Goal: Information Seeking & Learning: Learn about a topic

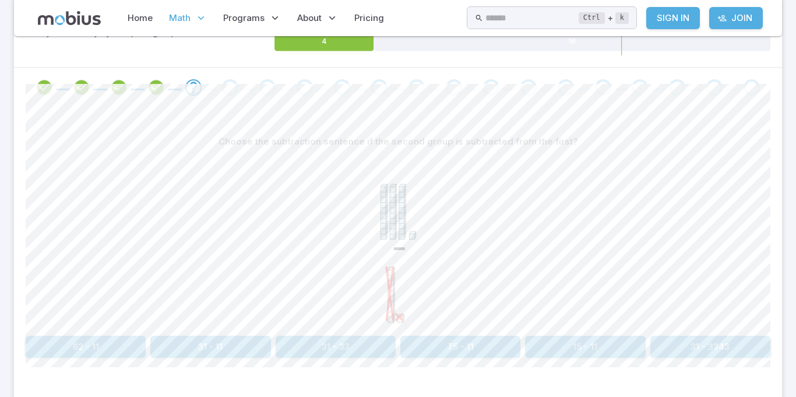
click at [201, 347] on button "31 - 11" at bounding box center [210, 347] width 120 height 22
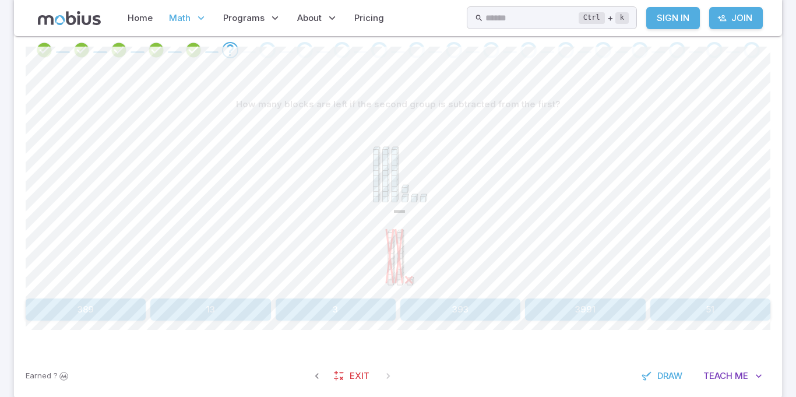
scroll to position [245, 0]
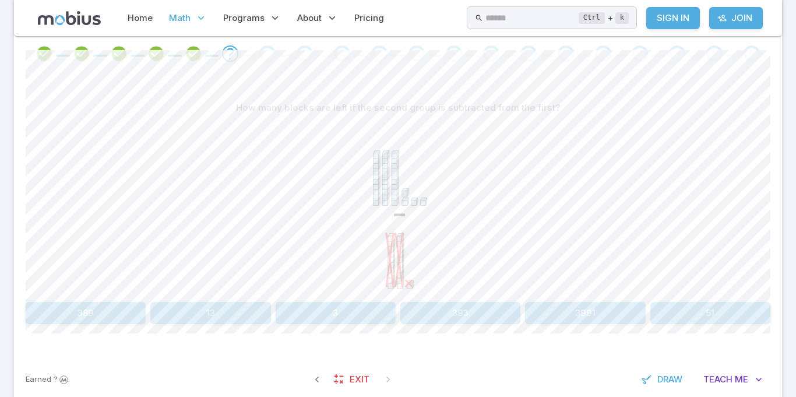
click at [795, 145] on section "Math / Grades / Grade 3 / Base Ten Blocks - Subtraction Intro Base Ten Blocks -…" at bounding box center [398, 107] width 796 height 632
click at [793, 154] on section "Math / Grades / Grade 3 / Base Ten Blocks - Subtraction Intro Base Ten Blocks -…" at bounding box center [398, 107] width 796 height 632
click at [794, 126] on section "Math / Grades / Grade 3 / Base Ten Blocks - Subtraction Intro Base Ten Blocks -…" at bounding box center [398, 107] width 796 height 632
click at [796, 139] on section "Math / Grades / Grade 3 / Base Ten Blocks - Subtraction Intro Base Ten Blocks -…" at bounding box center [398, 107] width 796 height 632
click at [1, 210] on section "Math / Grades / Grade 3 / Base Ten Blocks - Subtraction Intro Base Ten Blocks -…" at bounding box center [398, 107] width 796 height 632
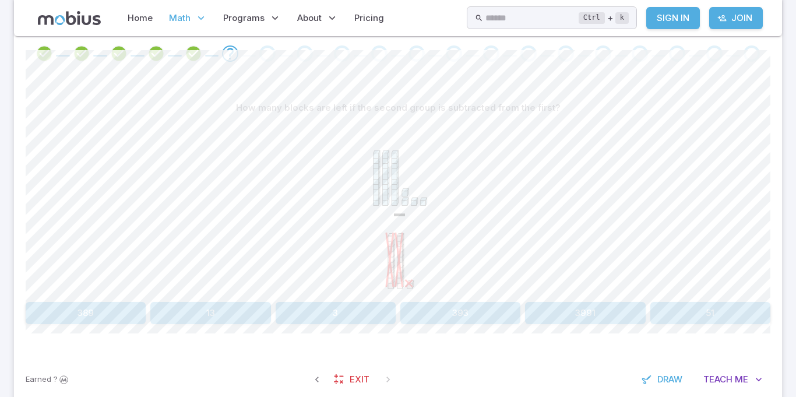
click at [0, 219] on section "Math / Grades / Grade 3 / Base Ten Blocks - Subtraction Intro Base Ten Blocks -…" at bounding box center [398, 107] width 796 height 632
click at [0, 233] on section "Math / Grades / Grade 3 / Base Ten Blocks - Subtraction Intro Base Ten Blocks -…" at bounding box center [398, 107] width 796 height 632
click at [0, 234] on section "Math / Grades / Grade 3 / Base Ten Blocks - Subtraction Intro Base Ten Blocks -…" at bounding box center [398, 107] width 796 height 632
click at [188, 322] on button "13" at bounding box center [210, 313] width 120 height 22
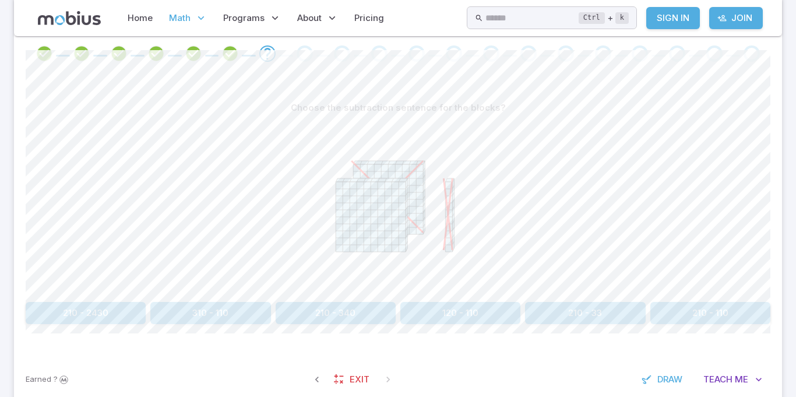
click at [441, 313] on button "120 - 110" at bounding box center [460, 313] width 120 height 22
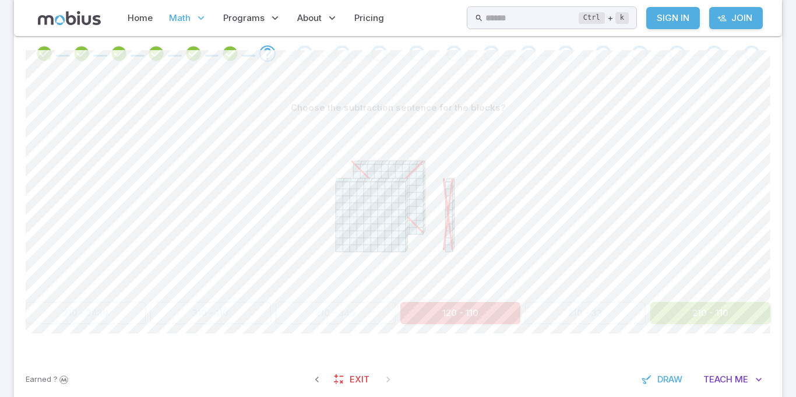
click at [456, 322] on button "120 - 110" at bounding box center [460, 313] width 120 height 22
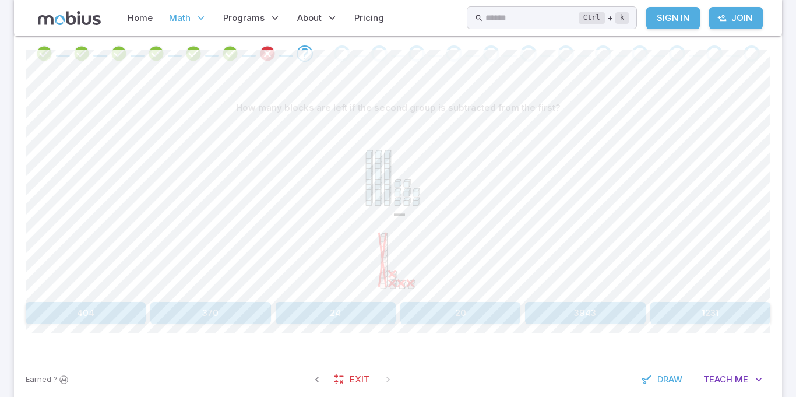
click at [298, 53] on icon "Go to the next question" at bounding box center [305, 54] width 14 height 14
click at [301, 56] on icon "Go to the next question" at bounding box center [305, 54] width 14 height 14
click at [320, 312] on button "24" at bounding box center [336, 313] width 120 height 22
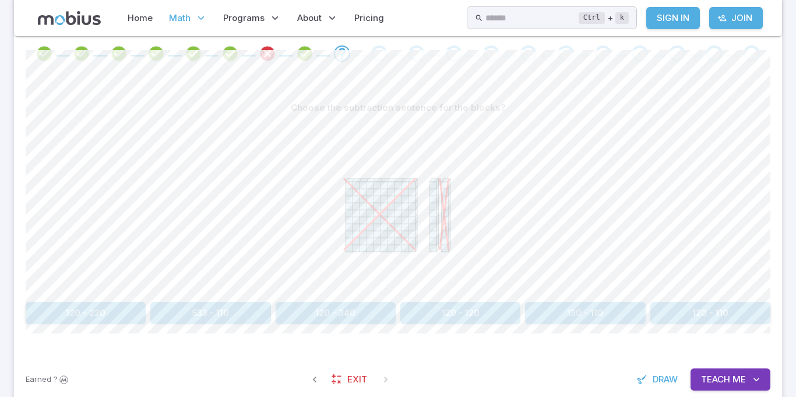
click at [215, 51] on div at bounding box center [230, 53] width 37 height 16
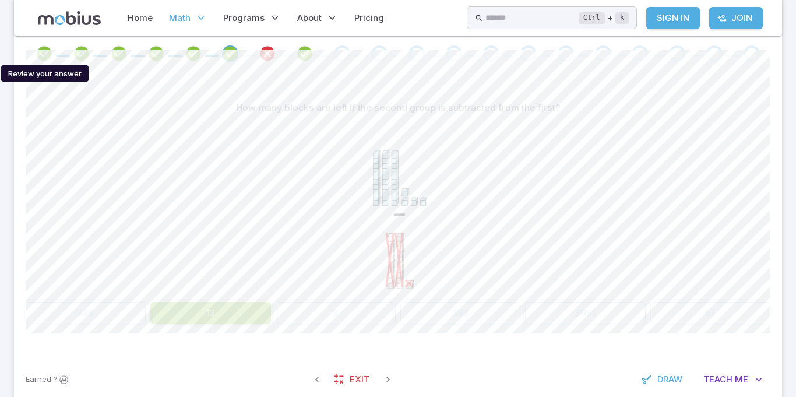
click at [40, 45] on icon "Review your answer" at bounding box center [44, 53] width 17 height 17
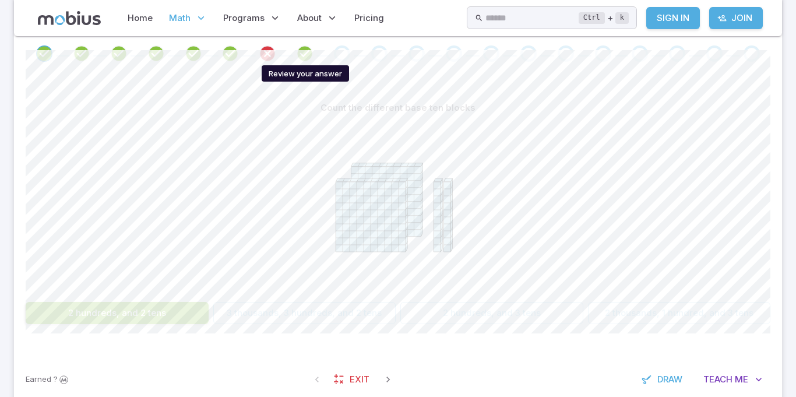
click at [300, 50] on icon "Review your answer" at bounding box center [304, 53] width 17 height 17
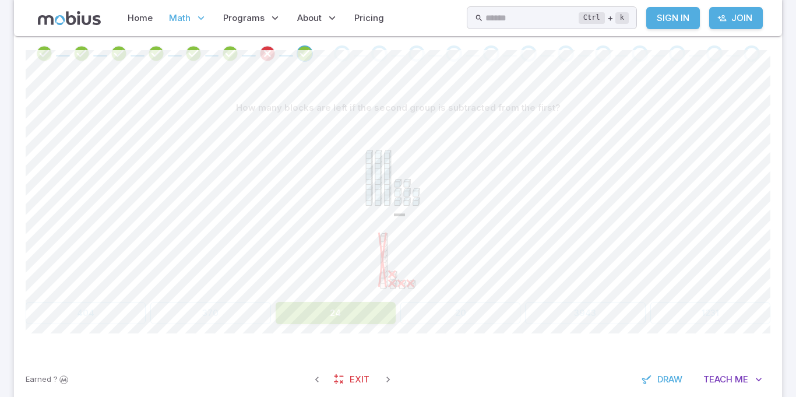
click at [346, 45] on span at bounding box center [342, 53] width 16 height 16
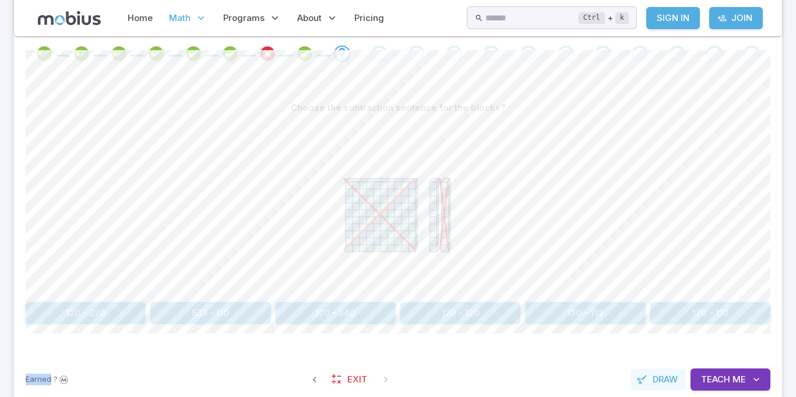
click at [665, 382] on span "Draw" at bounding box center [665, 379] width 25 height 13
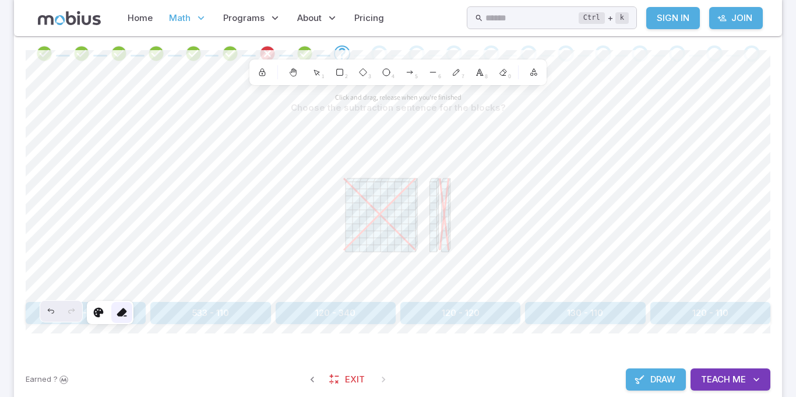
click at [125, 308] on icon at bounding box center [122, 313] width 12 height 12
click at [94, 314] on icon at bounding box center [99, 313] width 12 height 12
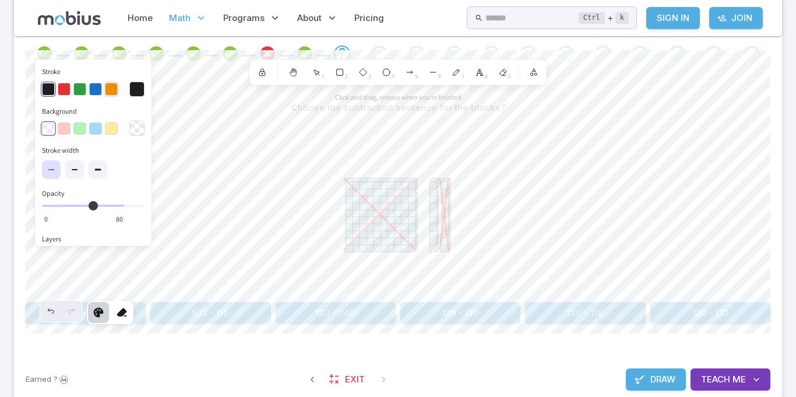
click at [107, 91] on button "button" at bounding box center [111, 89] width 13 height 13
click at [96, 317] on icon at bounding box center [99, 313] width 12 height 12
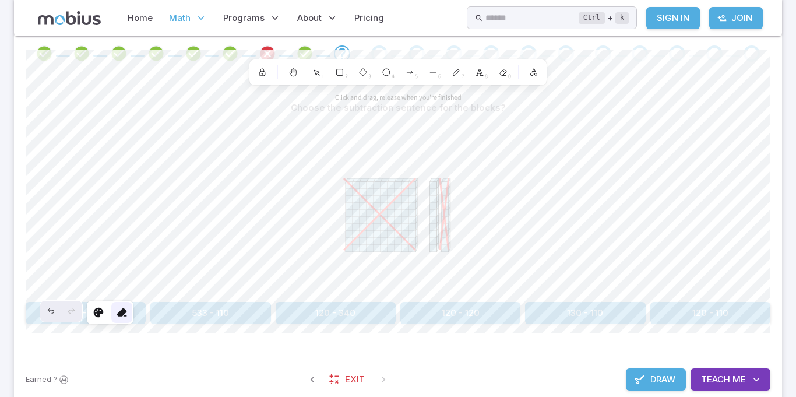
click at [122, 319] on div at bounding box center [121, 312] width 21 height 21
click at [94, 312] on icon at bounding box center [99, 313] width 12 height 12
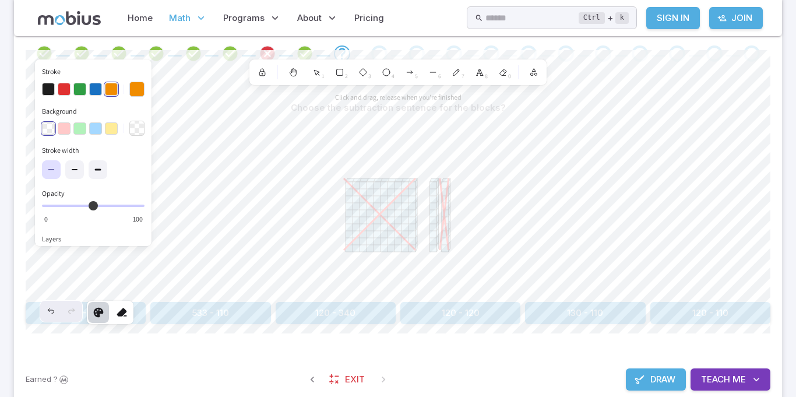
type input "***"
click at [122, 308] on icon at bounding box center [122, 313] width 12 height 12
click at [670, 382] on span "Draw" at bounding box center [663, 379] width 25 height 13
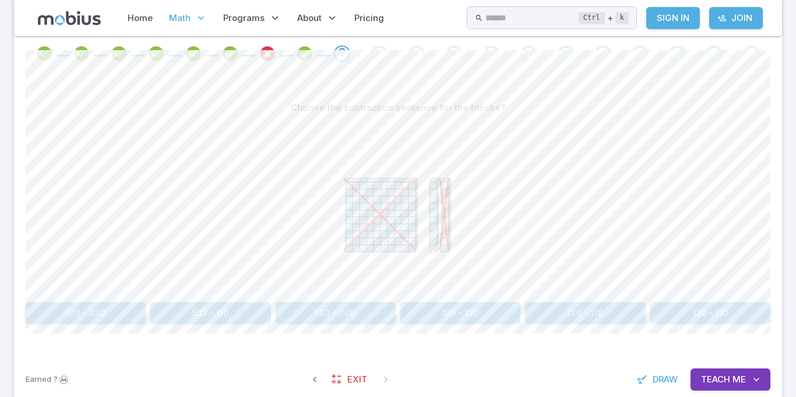
click at [685, 313] on button "120 - 110" at bounding box center [711, 313] width 120 height 22
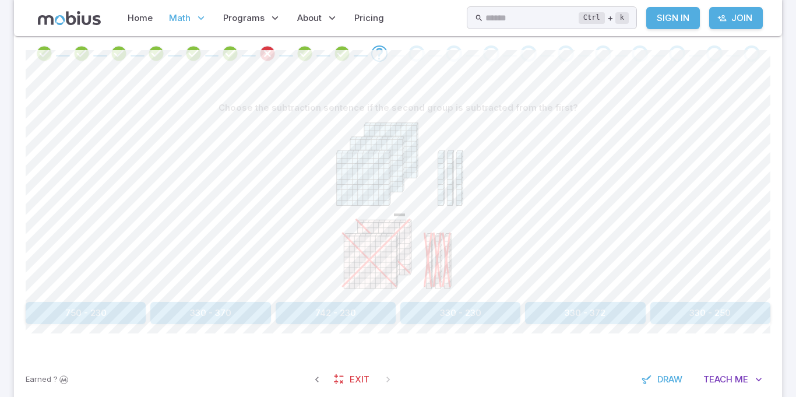
click at [454, 312] on button "330 - 230" at bounding box center [460, 313] width 120 height 22
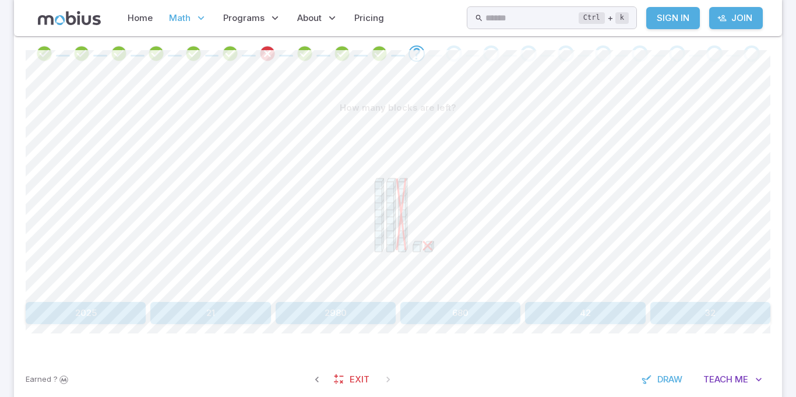
click at [187, 319] on button "21" at bounding box center [210, 313] width 120 height 22
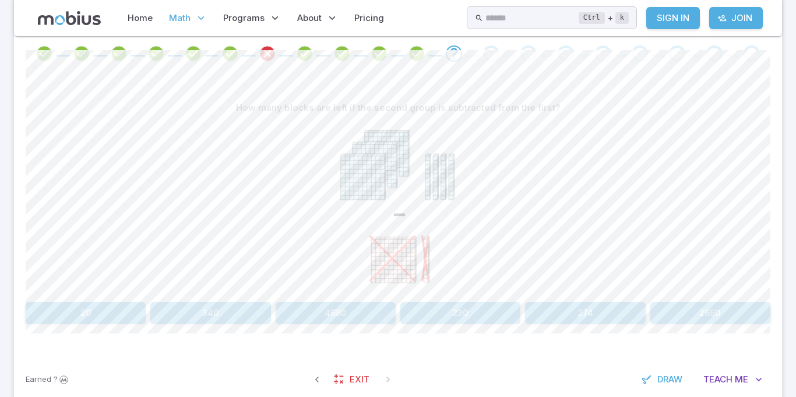
click at [225, 310] on button "340" at bounding box center [210, 313] width 120 height 22
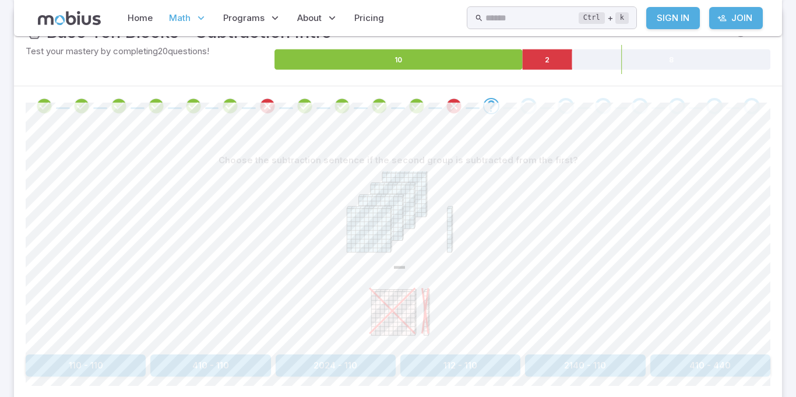
scroll to position [194, 0]
click at [183, 368] on button "410 - 110" at bounding box center [210, 365] width 120 height 22
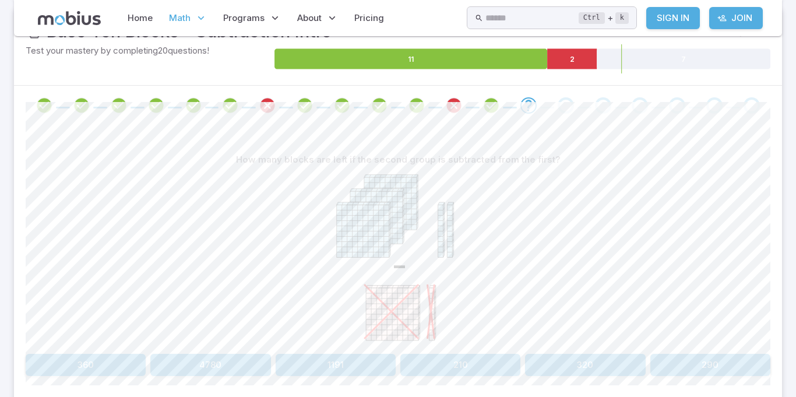
click at [476, 374] on button "210" at bounding box center [460, 365] width 120 height 22
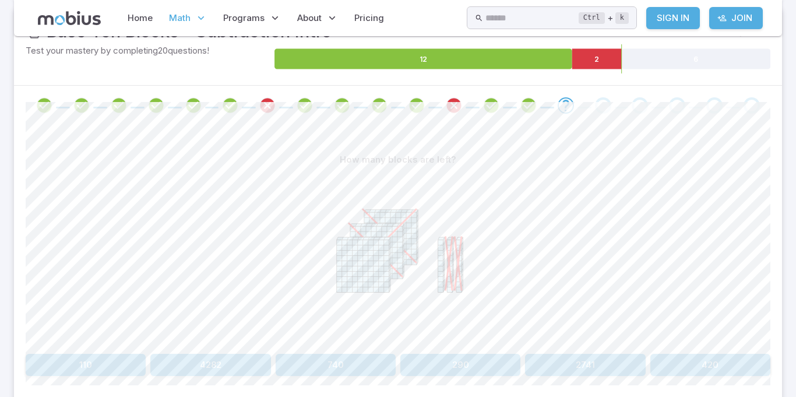
click at [455, 110] on icon "Review your answer" at bounding box center [453, 105] width 17 height 17
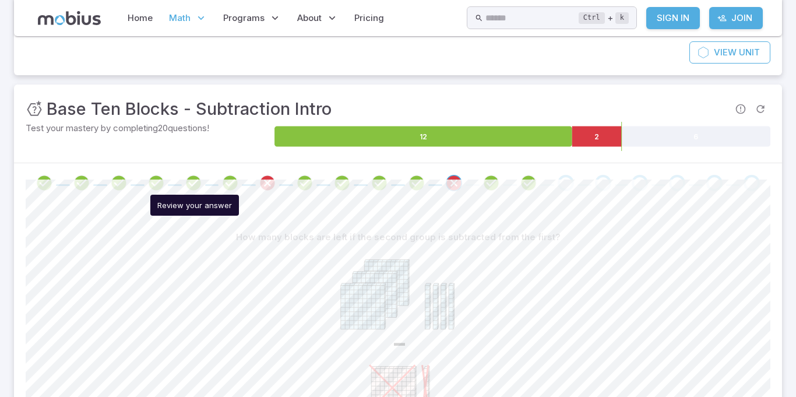
click at [181, 182] on span at bounding box center [194, 183] width 28 height 16
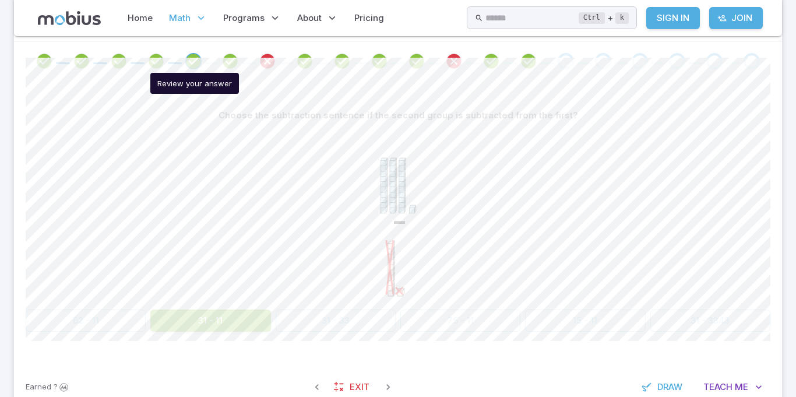
scroll to position [237, 0]
click at [281, 68] on span at bounding box center [268, 62] width 28 height 16
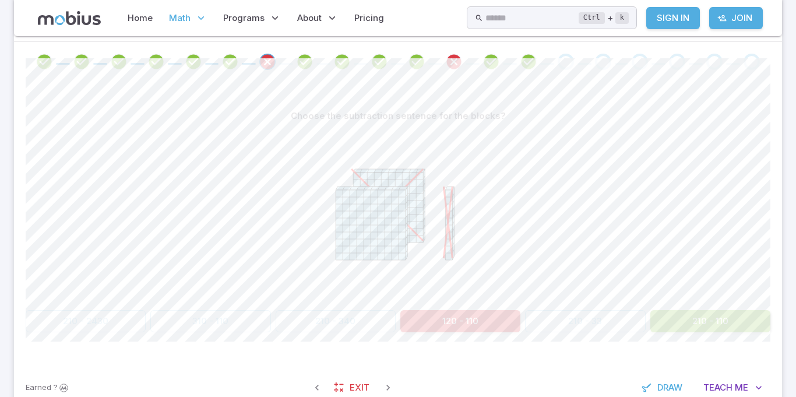
click at [533, 65] on icon "Review your answer" at bounding box center [528, 61] width 17 height 17
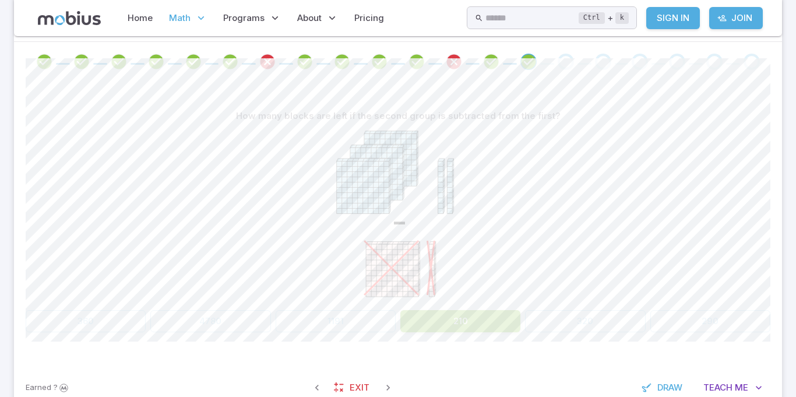
click at [568, 64] on div "Go to the next question" at bounding box center [566, 62] width 16 height 16
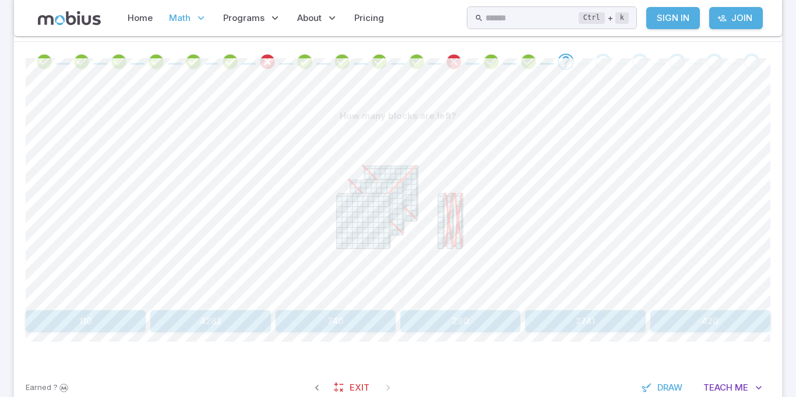
click at [72, 318] on button "110" at bounding box center [86, 321] width 120 height 22
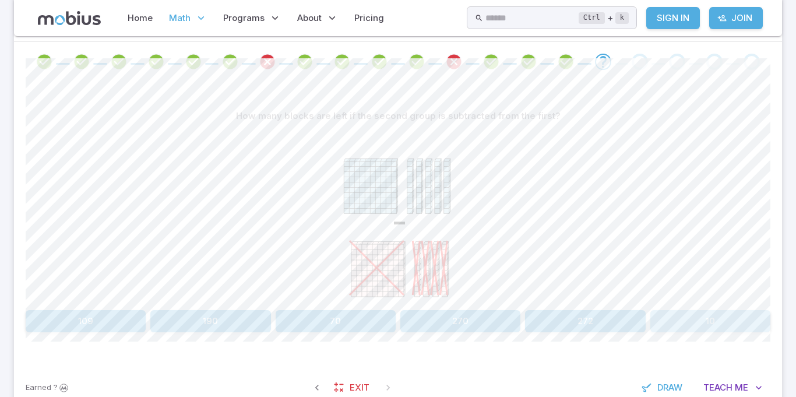
click at [673, 318] on button "10" at bounding box center [711, 321] width 120 height 22
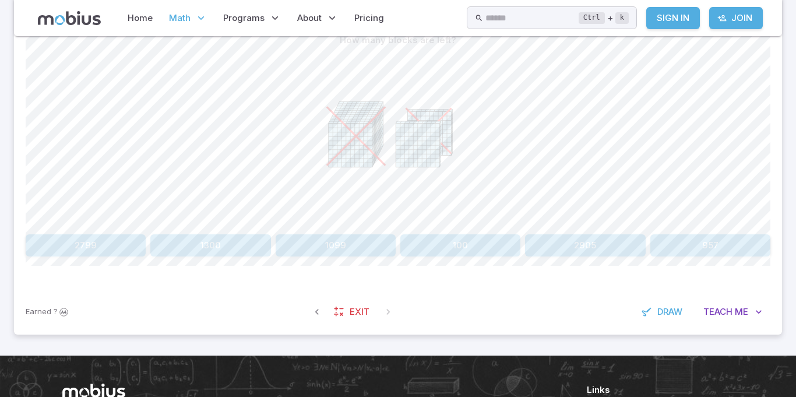
scroll to position [314, 0]
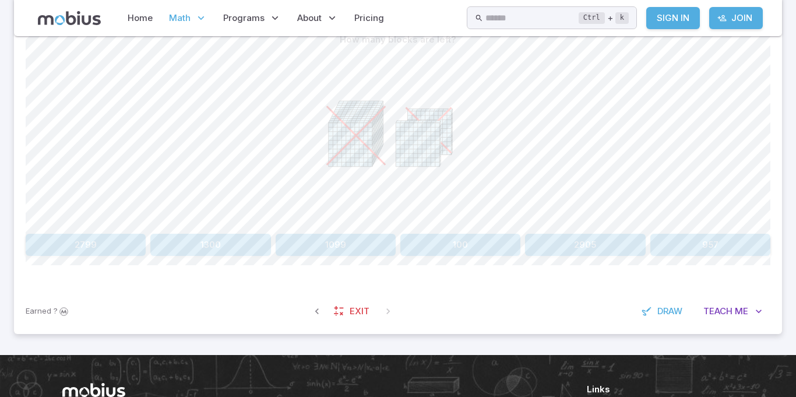
click at [416, 156] on icon at bounding box center [418, 145] width 44 height 44
click at [444, 177] on icon at bounding box center [398, 138] width 175 height 175
click at [448, 245] on button "100" at bounding box center [460, 245] width 120 height 22
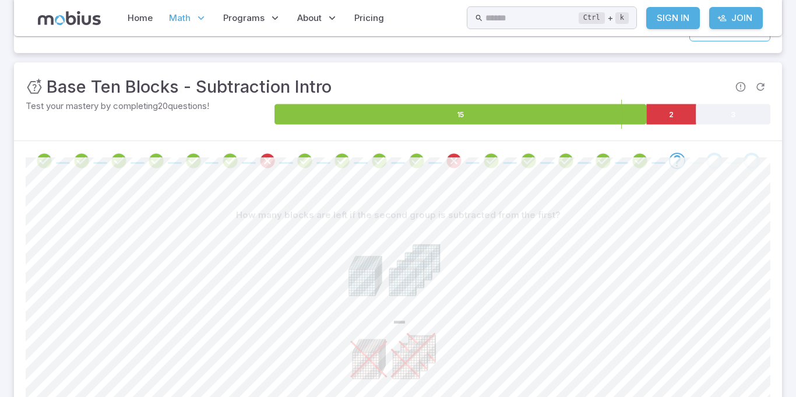
scroll to position [138, 0]
click at [126, 150] on div at bounding box center [398, 162] width 768 height 40
click at [123, 150] on div at bounding box center [398, 162] width 768 height 40
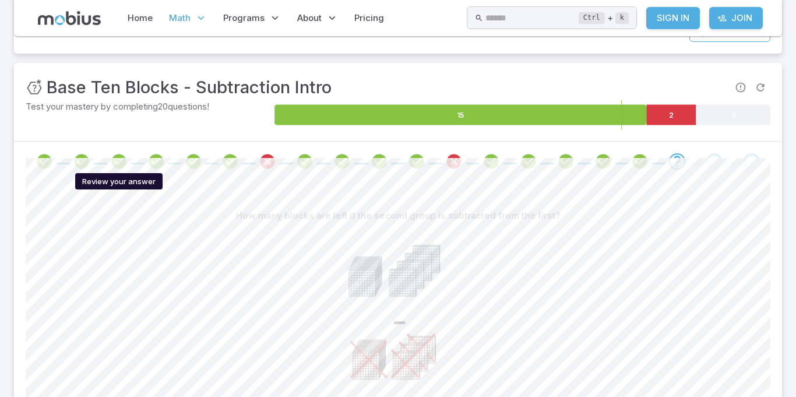
click at [111, 164] on icon "Review your answer" at bounding box center [118, 161] width 17 height 17
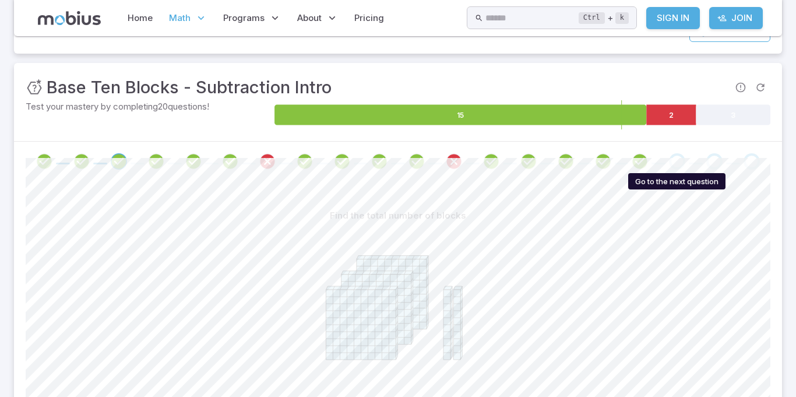
click at [678, 161] on div "Go to the next question" at bounding box center [677, 161] width 16 height 16
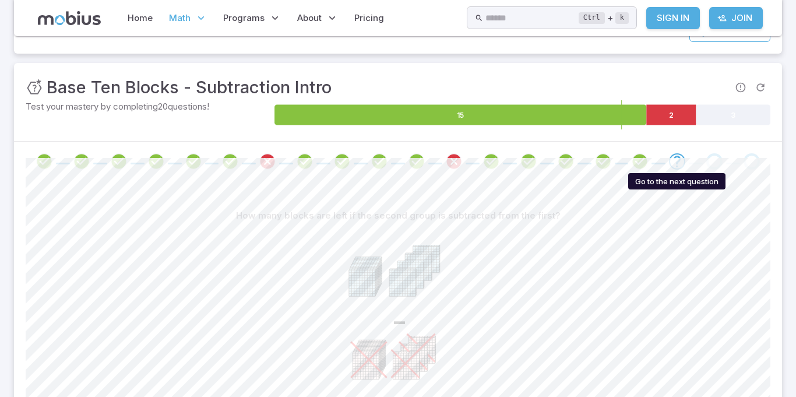
click at [678, 161] on icon "Go to the next question" at bounding box center [677, 161] width 14 height 14
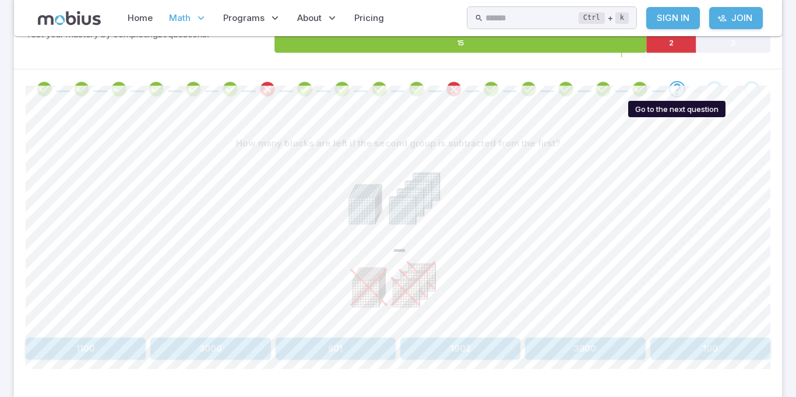
scroll to position [212, 0]
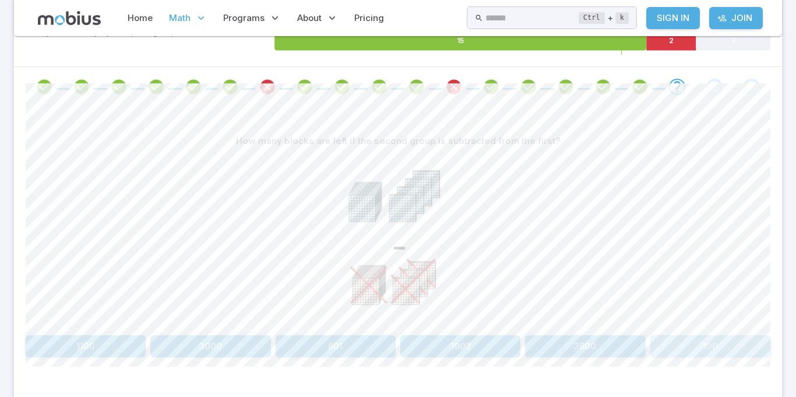
click at [710, 347] on button "100" at bounding box center [711, 346] width 120 height 22
click at [359, 349] on button "300" at bounding box center [336, 346] width 120 height 22
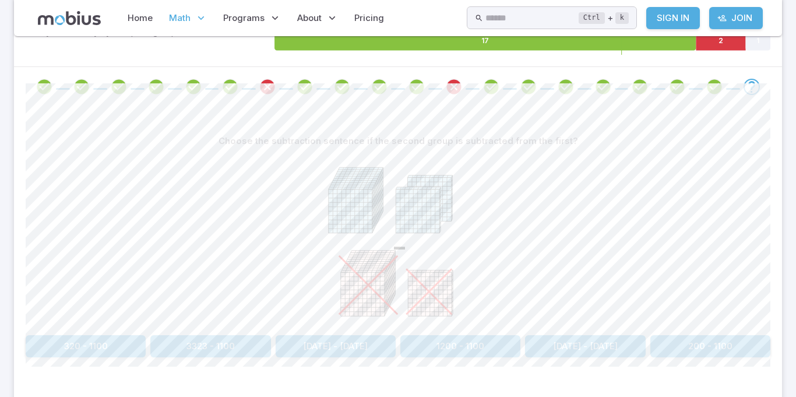
click at [440, 346] on button "1200 - 1100" at bounding box center [460, 346] width 120 height 22
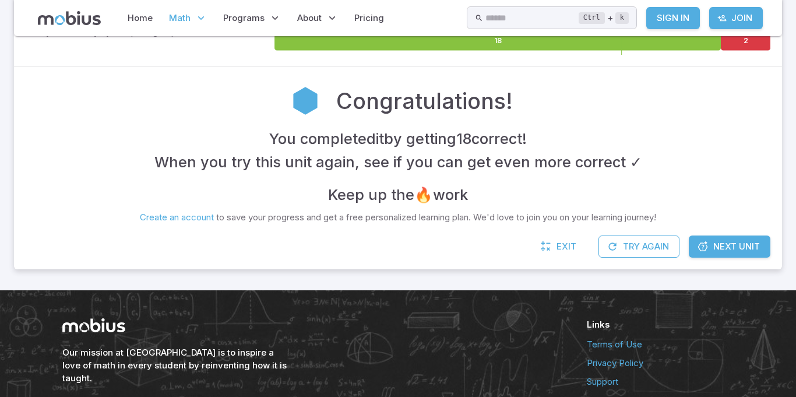
click at [375, 246] on div "Exit Try Again Next Unit" at bounding box center [398, 253] width 768 height 34
click at [753, 249] on span "Next Unit" at bounding box center [737, 246] width 47 height 13
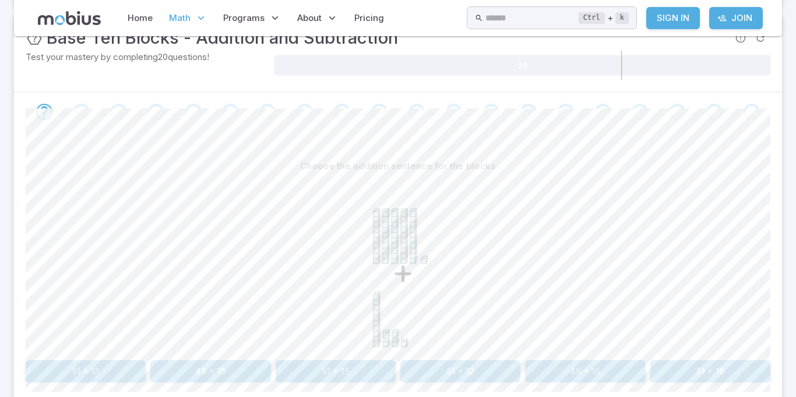
click at [333, 374] on button "51 + 15" at bounding box center [336, 371] width 120 height 22
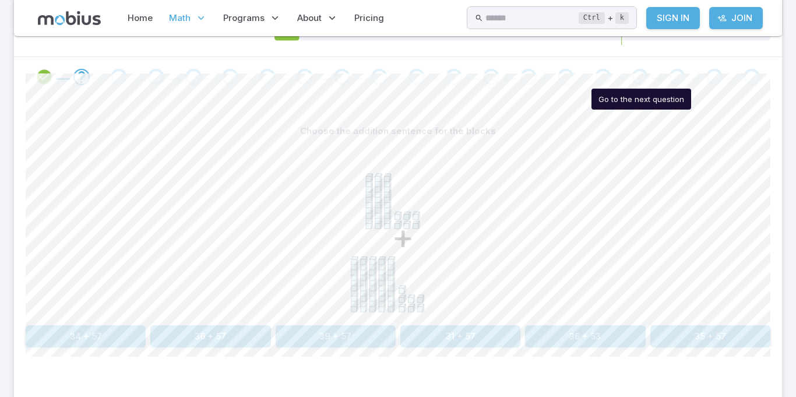
scroll to position [231, 0]
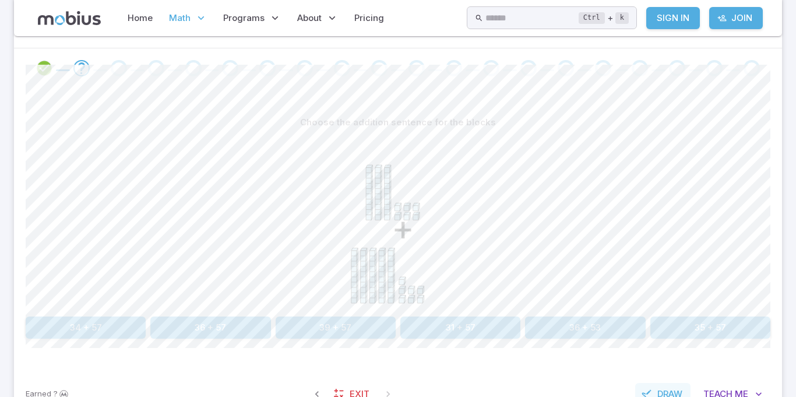
click at [671, 385] on button "Draw" at bounding box center [662, 394] width 55 height 22
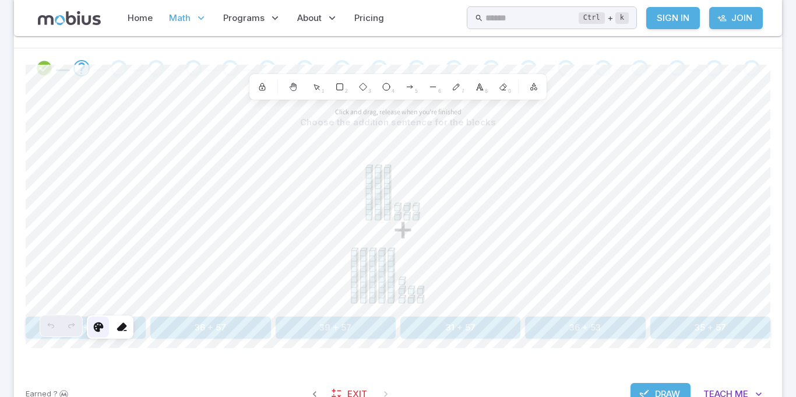
click at [98, 330] on icon at bounding box center [99, 327] width 12 height 12
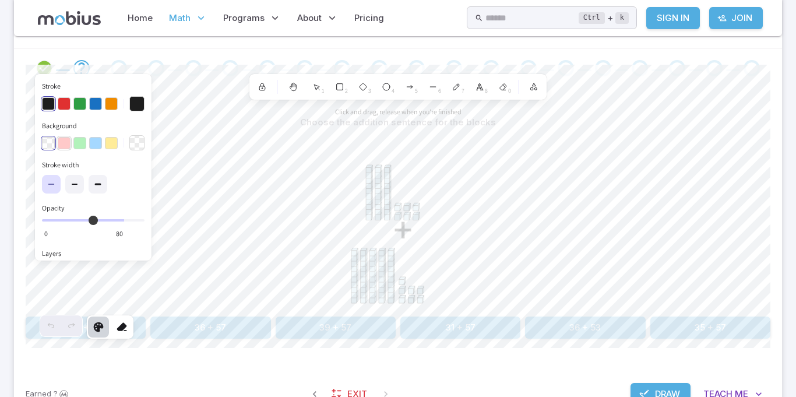
click at [61, 146] on button "button" at bounding box center [64, 143] width 13 height 13
click at [631, 386] on button "Draw" at bounding box center [661, 394] width 60 height 22
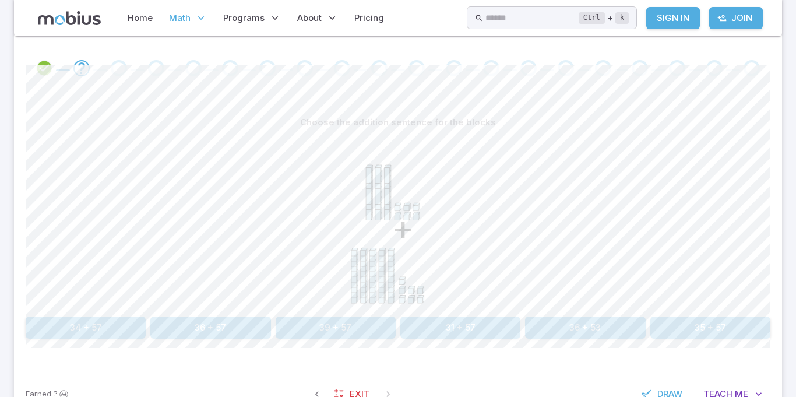
click at [209, 188] on div "+" at bounding box center [398, 222] width 745 height 178
click at [651, 383] on button "Draw" at bounding box center [662, 394] width 55 height 22
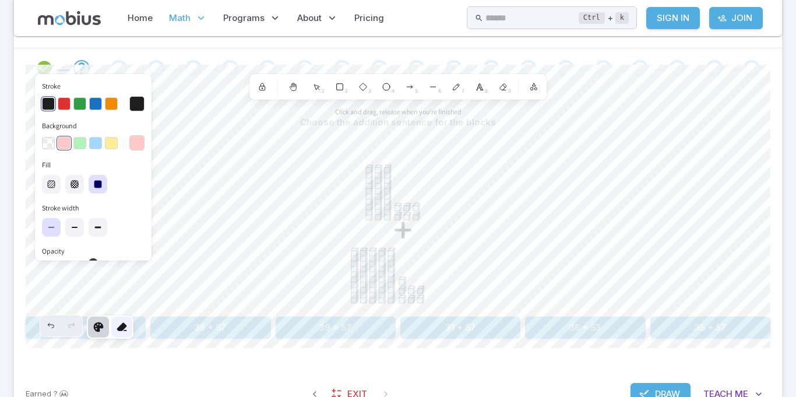
click at [122, 332] on icon at bounding box center [122, 327] width 12 height 12
click at [655, 388] on span "Draw" at bounding box center [667, 394] width 25 height 13
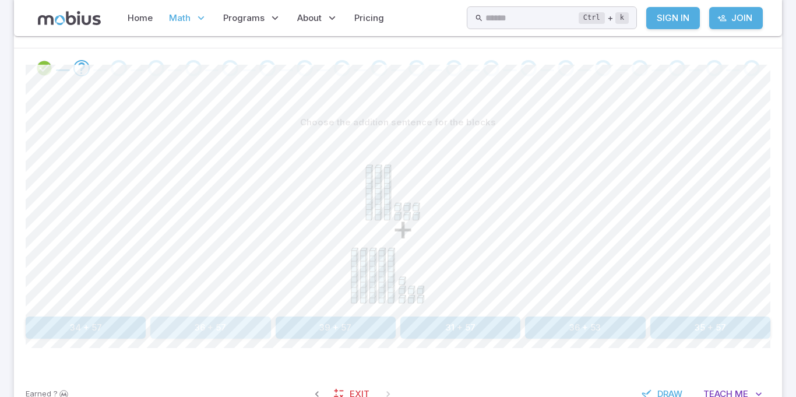
click at [220, 321] on button "36 + 57" at bounding box center [210, 328] width 120 height 22
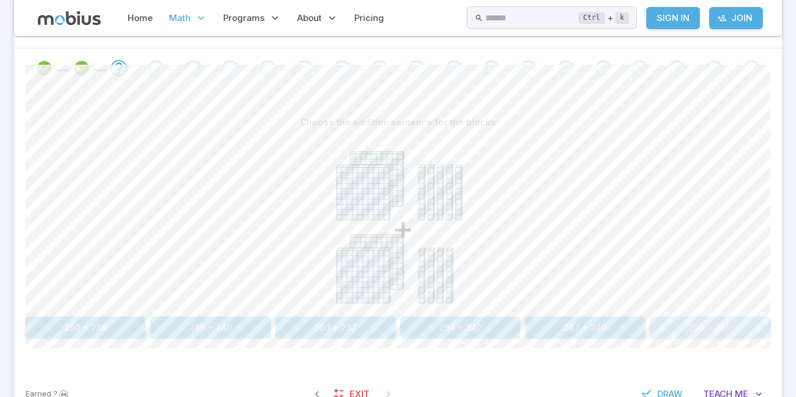
click at [690, 323] on button "250 + 240" at bounding box center [711, 328] width 120 height 22
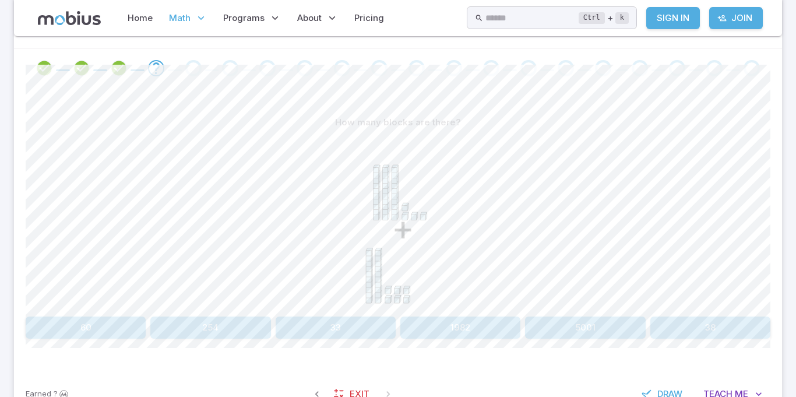
click at [690, 323] on button "38" at bounding box center [711, 328] width 120 height 22
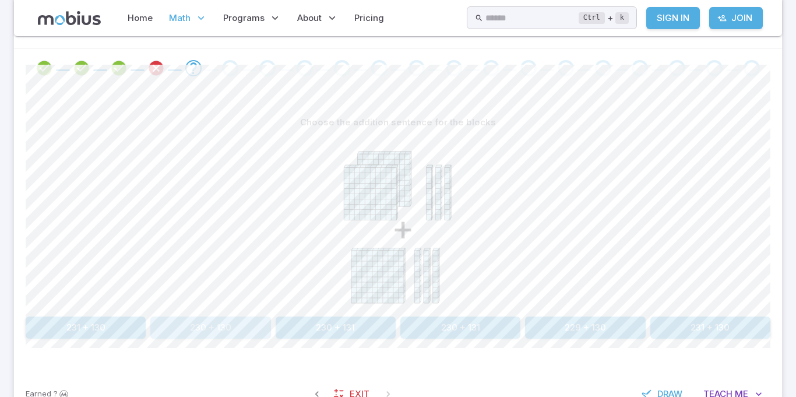
click at [220, 323] on button "230 + 130" at bounding box center [210, 328] width 120 height 22
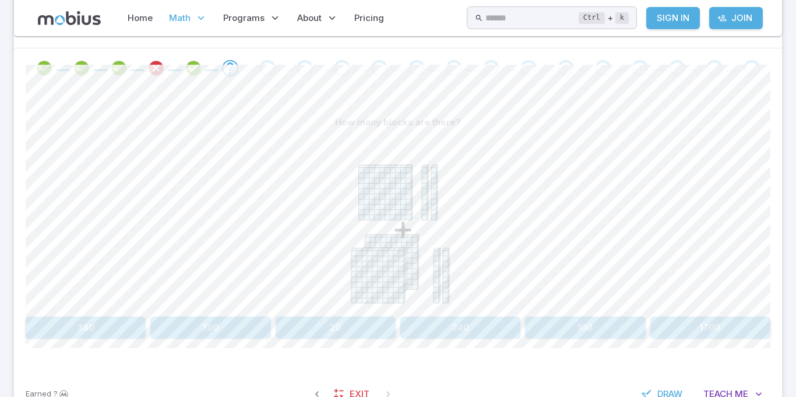
click at [592, 327] on button "100" at bounding box center [585, 328] width 120 height 22
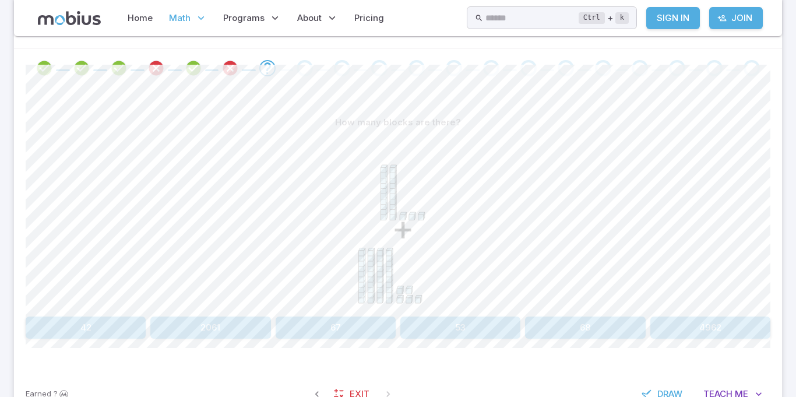
click at [586, 326] on button "68" at bounding box center [585, 328] width 120 height 22
click at [101, 315] on div "How many blocks are there? + 78 414 2947 76 41 22" at bounding box center [398, 224] width 745 height 227
click at [90, 324] on button "78" at bounding box center [86, 328] width 120 height 22
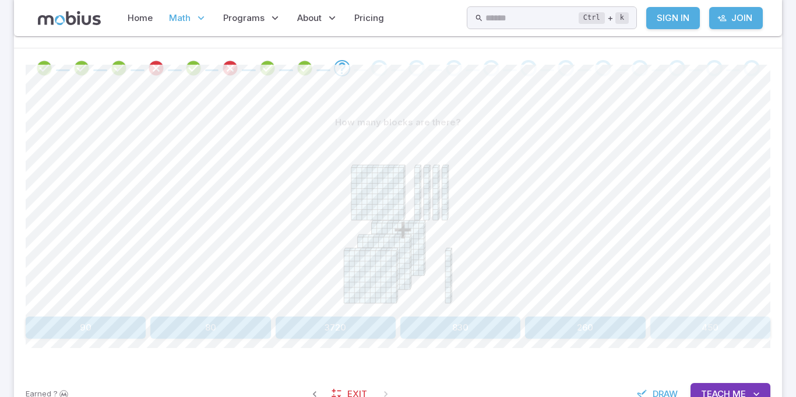
click at [678, 326] on button "450" at bounding box center [711, 328] width 120 height 22
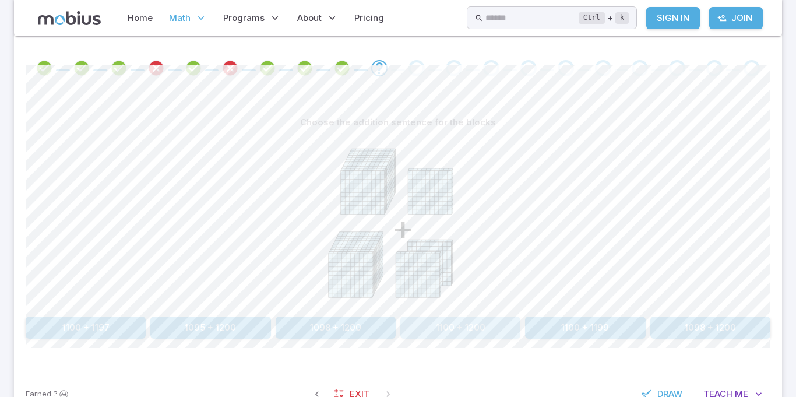
click at [452, 324] on button "1100 + 1200" at bounding box center [460, 328] width 120 height 22
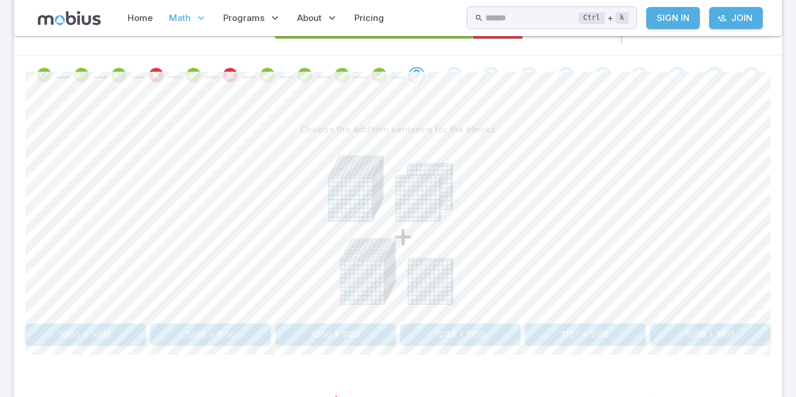
scroll to position [229, 0]
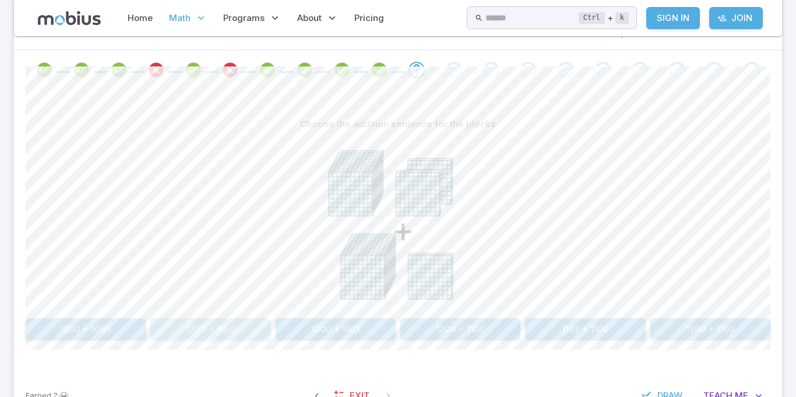
click at [210, 331] on button "1200 + 1100" at bounding box center [210, 329] width 120 height 22
click at [329, 324] on button "2300" at bounding box center [336, 329] width 120 height 22
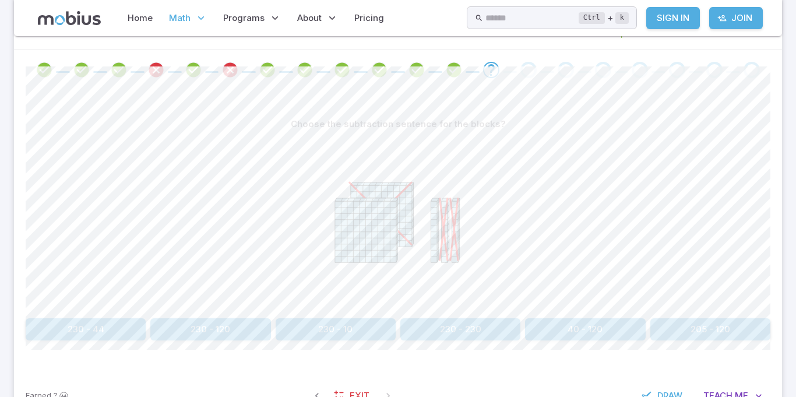
click at [187, 319] on button "230 - 120" at bounding box center [210, 329] width 120 height 22
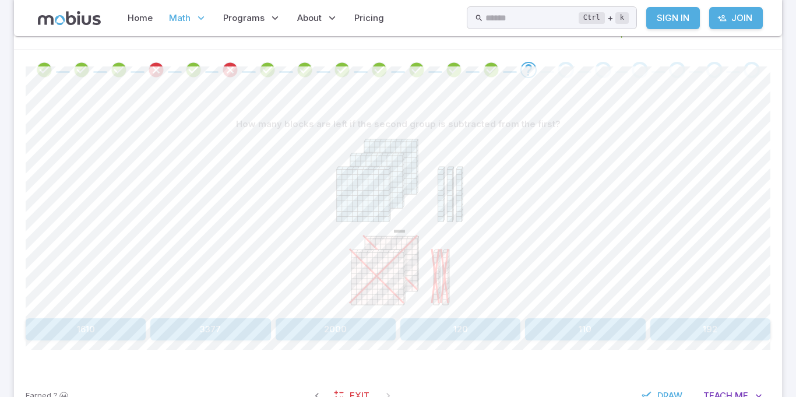
click at [567, 317] on div "How many blocks are left if the second group is subtracted from the first? - 16…" at bounding box center [398, 226] width 745 height 227
click at [565, 319] on button "110" at bounding box center [585, 329] width 120 height 22
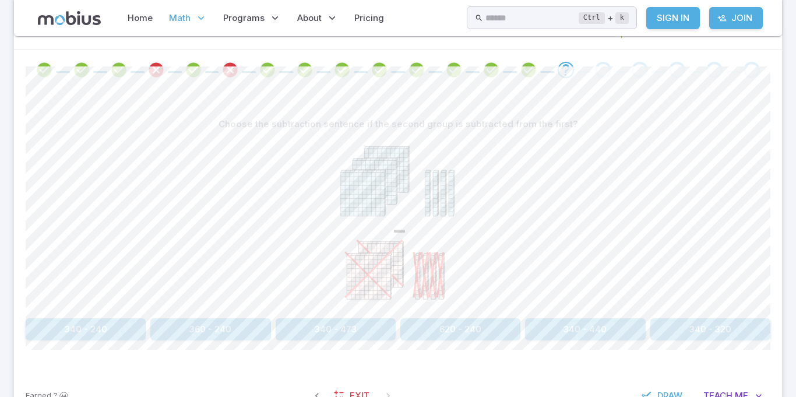
click at [65, 323] on button "340 - 240" at bounding box center [86, 329] width 120 height 22
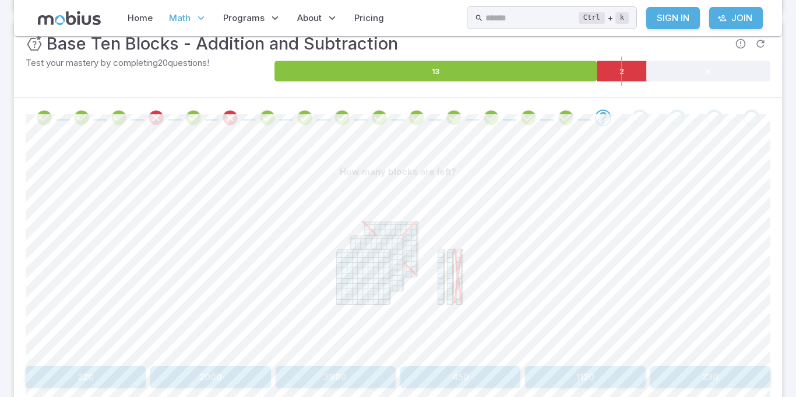
scroll to position [183, 0]
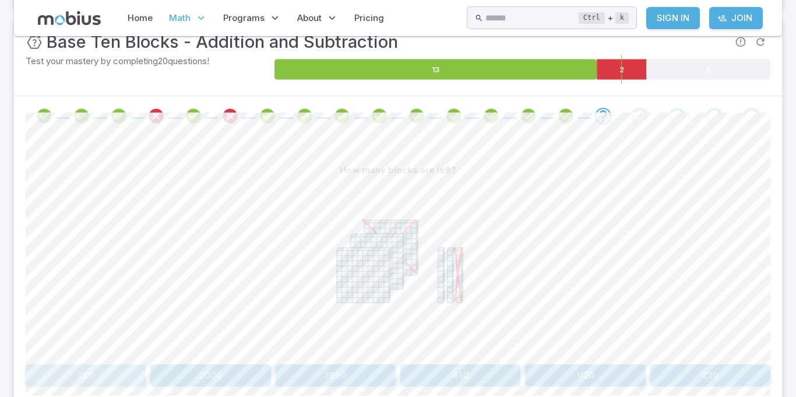
click at [90, 375] on button "220" at bounding box center [86, 375] width 120 height 22
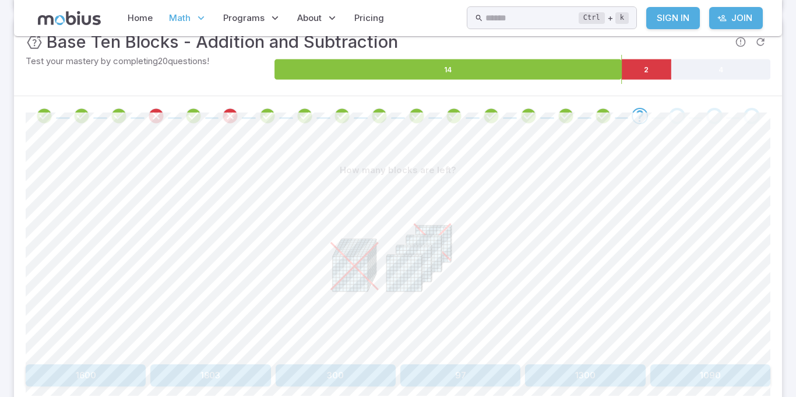
click at [333, 382] on button "300" at bounding box center [336, 375] width 120 height 22
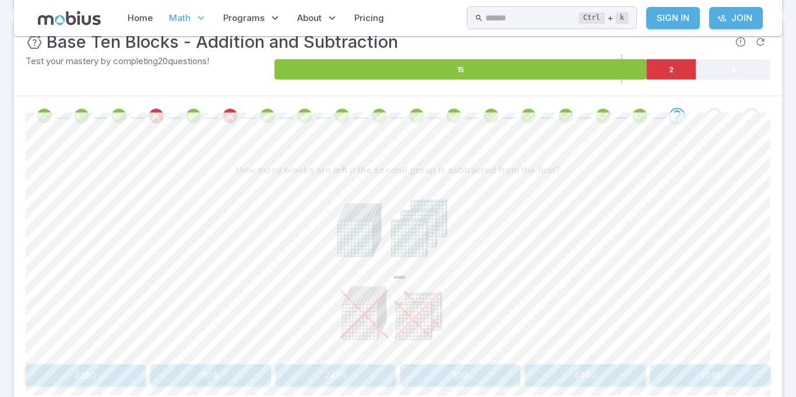
click at [492, 361] on div "How many blocks are left if the second group is subtracted from the first? - 32…" at bounding box center [398, 272] width 745 height 227
click at [485, 371] on button "100" at bounding box center [460, 375] width 120 height 22
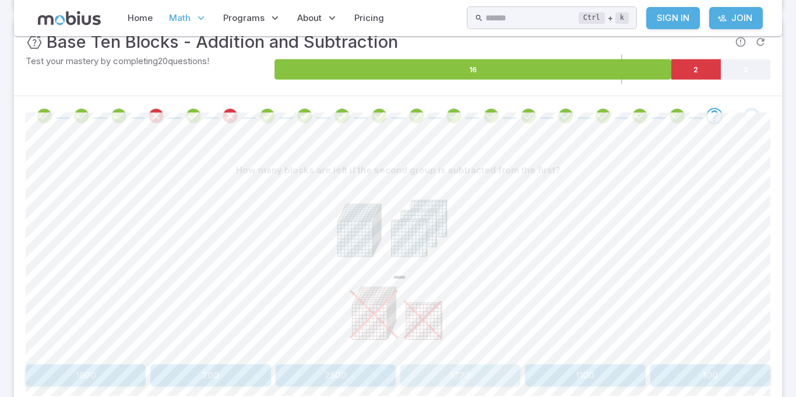
click at [483, 382] on button "1720" at bounding box center [460, 375] width 120 height 22
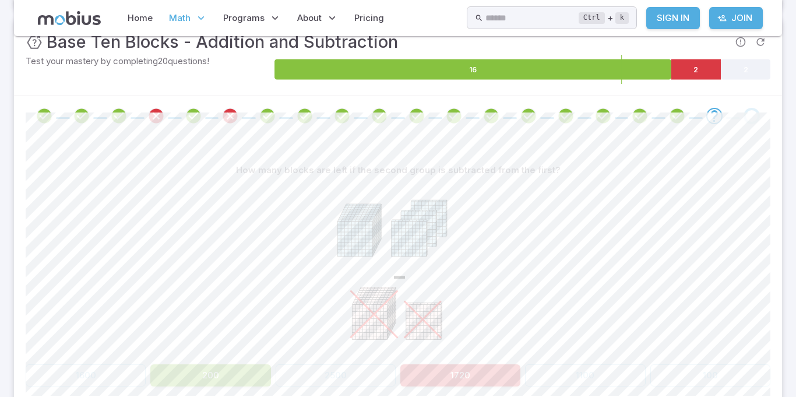
click at [1, 308] on section "Math / Grades / Grade 3 / Base Ten Blocks - Addition and Subtraction Base Ten B…" at bounding box center [398, 169] width 796 height 632
click at [162, 266] on div "-" at bounding box center [398, 270] width 745 height 178
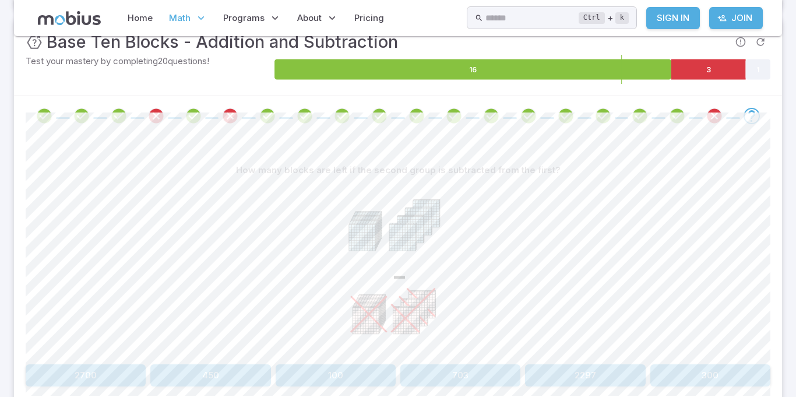
click at [314, 379] on button "100" at bounding box center [336, 375] width 120 height 22
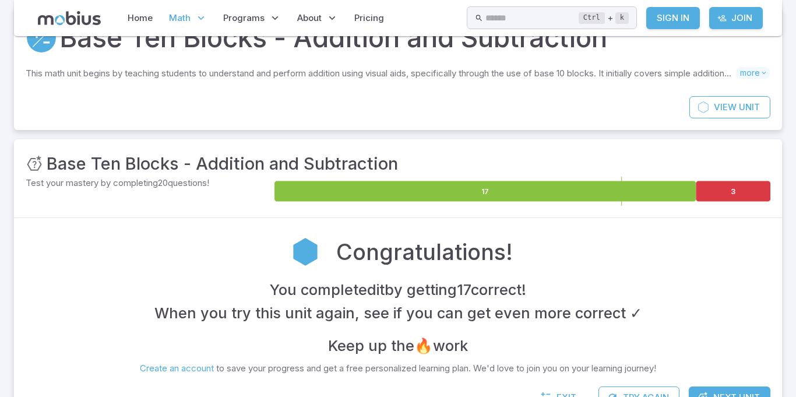
scroll to position [0, 0]
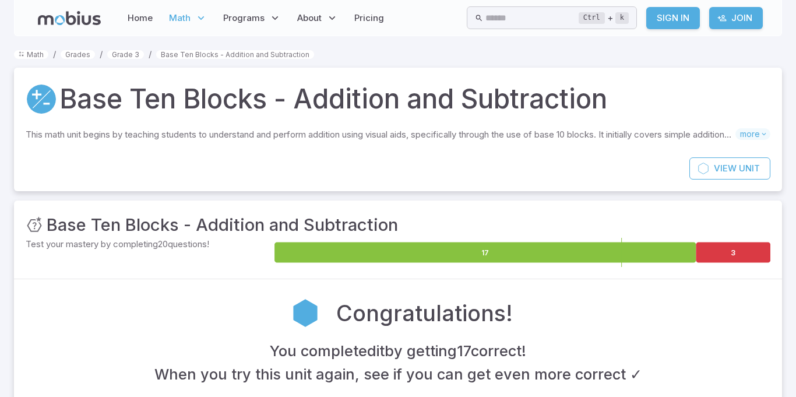
click at [427, 370] on h4 "When you try this unit again, see if you can get even more correct ✓" at bounding box center [398, 374] width 488 height 23
click at [1, 370] on section "Math / Grades / Grade 3 / Base Ten Blocks - Addition and Subtraction Base Ten B…" at bounding box center [398, 269] width 796 height 466
click at [0, 212] on section "Math / Grades / Grade 3 / Base Ten Blocks - Addition and Subtraction Base Ten B…" at bounding box center [398, 269] width 796 height 466
click at [0, 203] on section "Math / Grades / Grade 3 / Base Ten Blocks - Addition and Subtraction Base Ten B…" at bounding box center [398, 269] width 796 height 466
click at [447, 213] on div "Unit Mastery : Base Ten Blocks - Addition and Subtraction" at bounding box center [398, 225] width 745 height 26
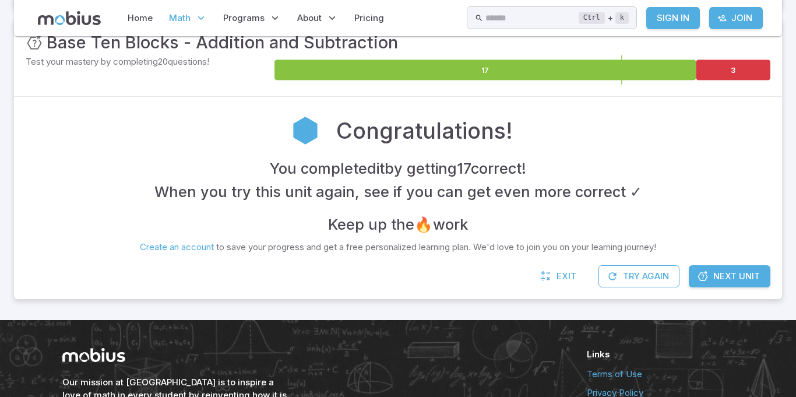
scroll to position [190, 0]
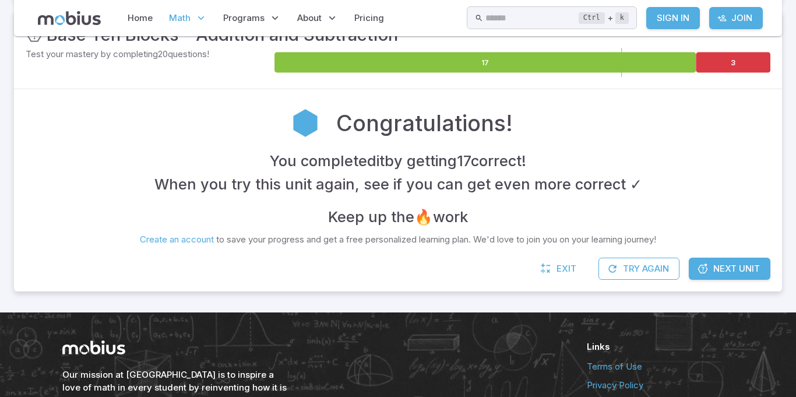
click at [719, 260] on link "Next Unit" at bounding box center [730, 269] width 82 height 22
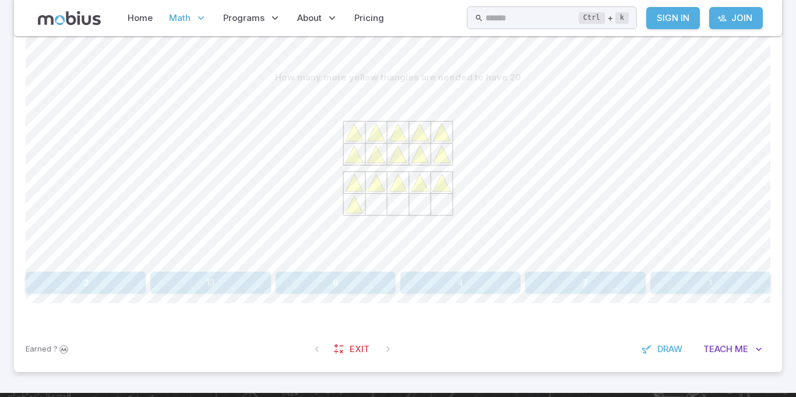
scroll to position [275, 0]
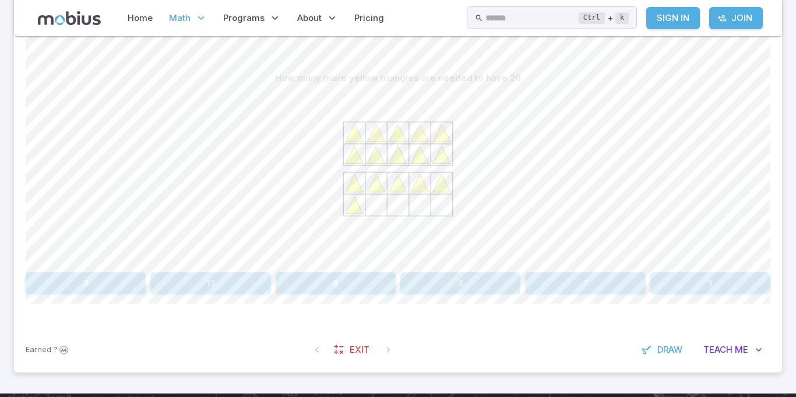
click at [347, 284] on button "8" at bounding box center [336, 283] width 120 height 22
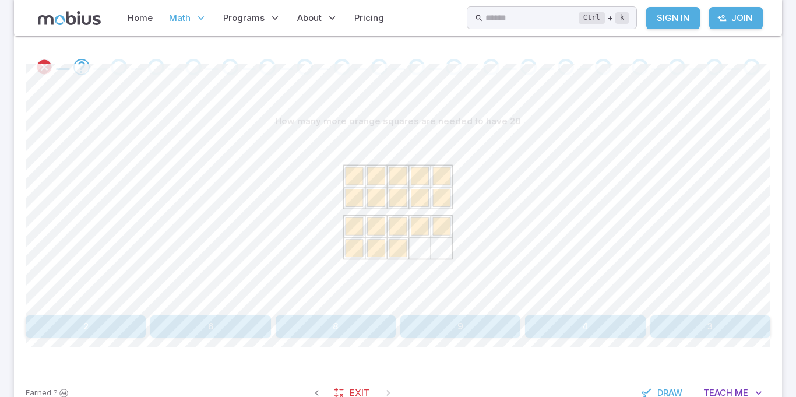
scroll to position [231, 0]
click at [359, 324] on button "8" at bounding box center [336, 327] width 120 height 22
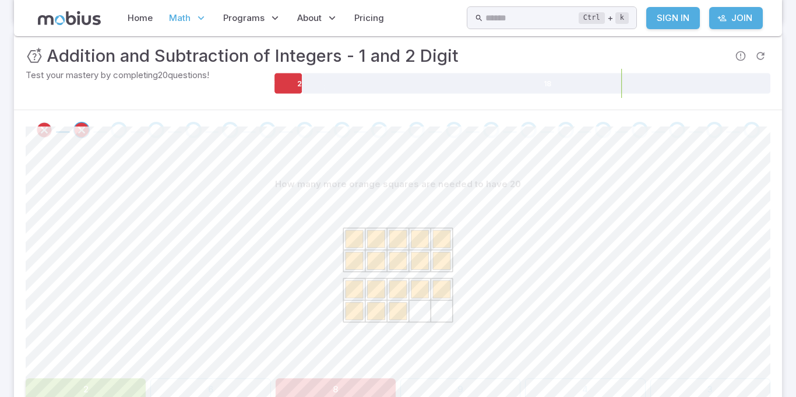
scroll to position [211, 0]
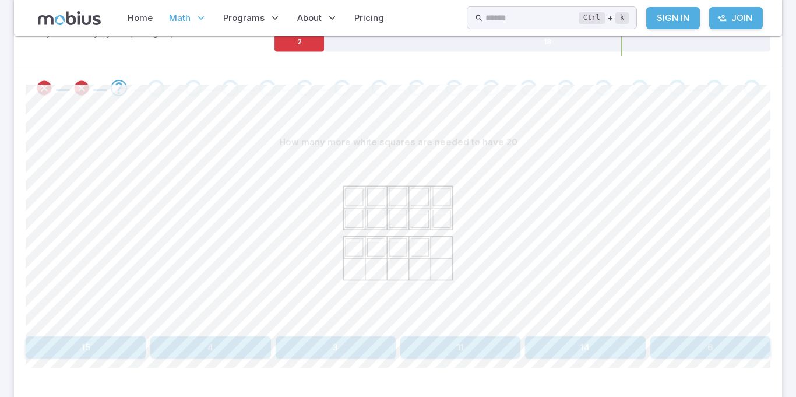
click at [364, 346] on button "3" at bounding box center [336, 347] width 120 height 22
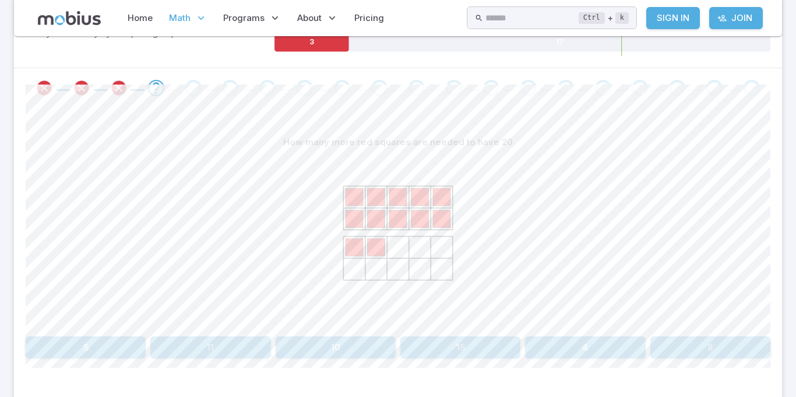
click at [496, 356] on button "15" at bounding box center [460, 347] width 120 height 22
